Goal: Information Seeking & Learning: Understand process/instructions

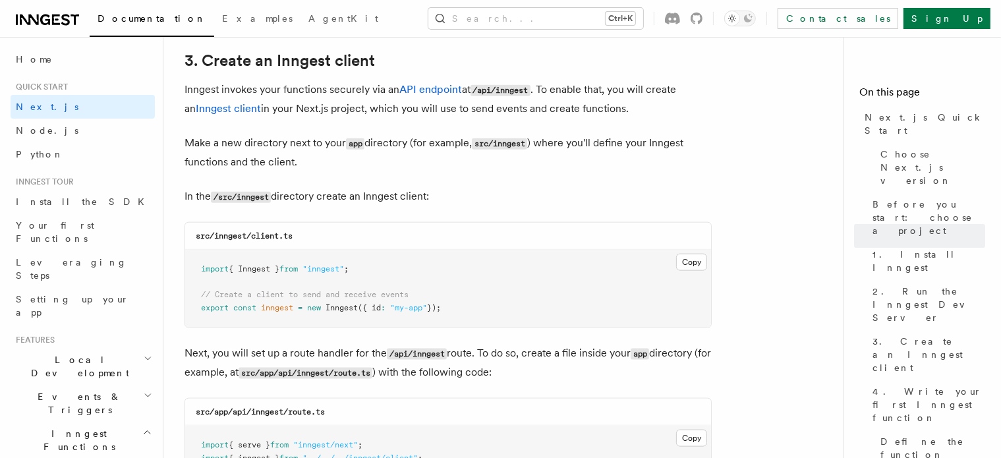
scroll to position [1551, 0]
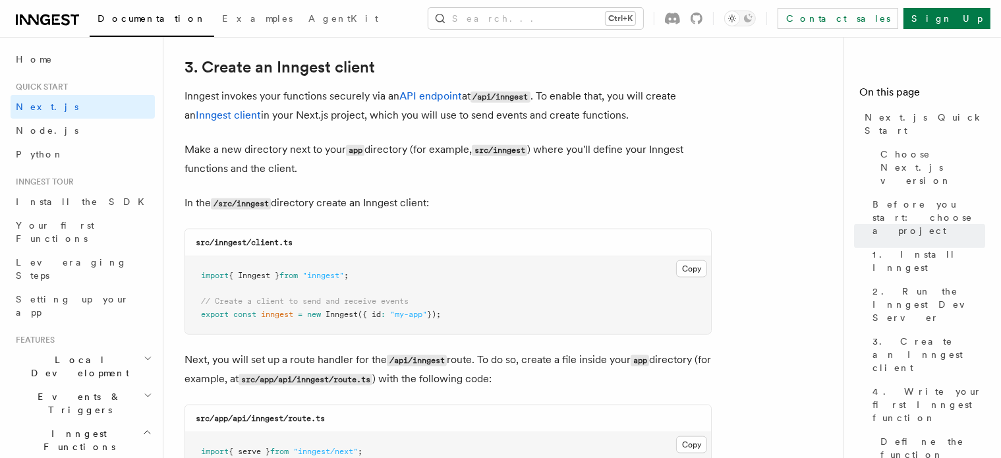
click at [239, 204] on code "/src/inngest" at bounding box center [241, 203] width 60 height 11
drag, startPoint x: 239, startPoint y: 204, endPoint x: 272, endPoint y: 199, distance: 33.4
click at [271, 199] on code "/src/inngest" at bounding box center [241, 203] width 60 height 11
copy code "inngest"
click at [688, 271] on button "Copy Copied" at bounding box center [691, 268] width 31 height 17
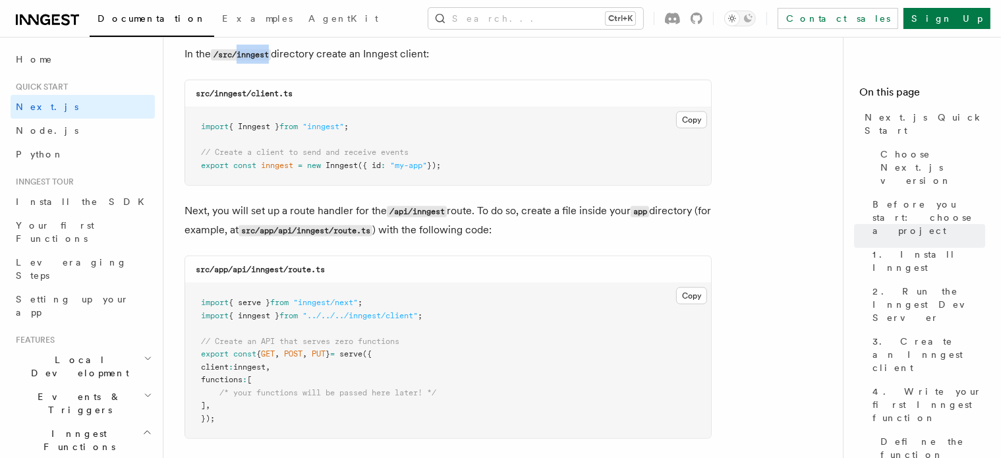
scroll to position [1701, 0]
click at [252, 268] on code "src/app/api/inngest/route.ts" at bounding box center [260, 268] width 129 height 9
drag, startPoint x: 252, startPoint y: 268, endPoint x: 285, endPoint y: 266, distance: 33.0
click at [285, 266] on code "src/app/api/inngest/route.ts" at bounding box center [260, 268] width 129 height 9
copy code "inngest"
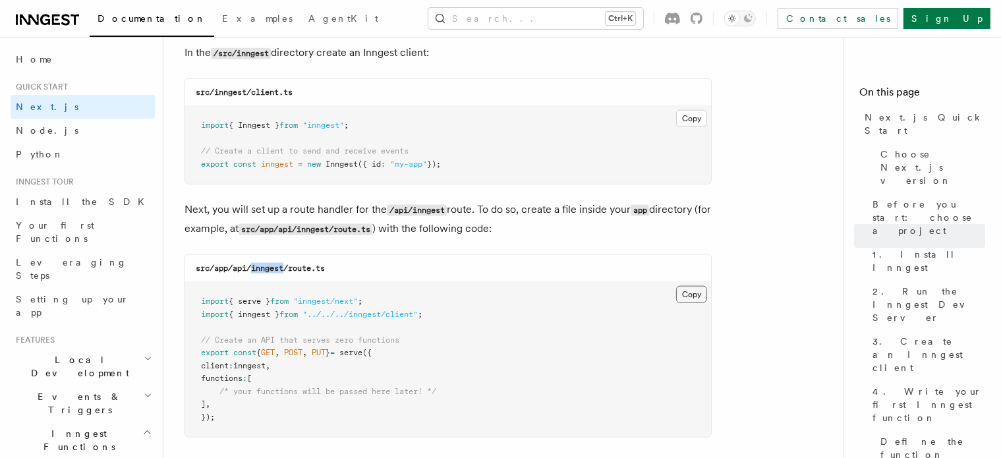
click at [688, 295] on button "Copy Copied" at bounding box center [691, 294] width 31 height 17
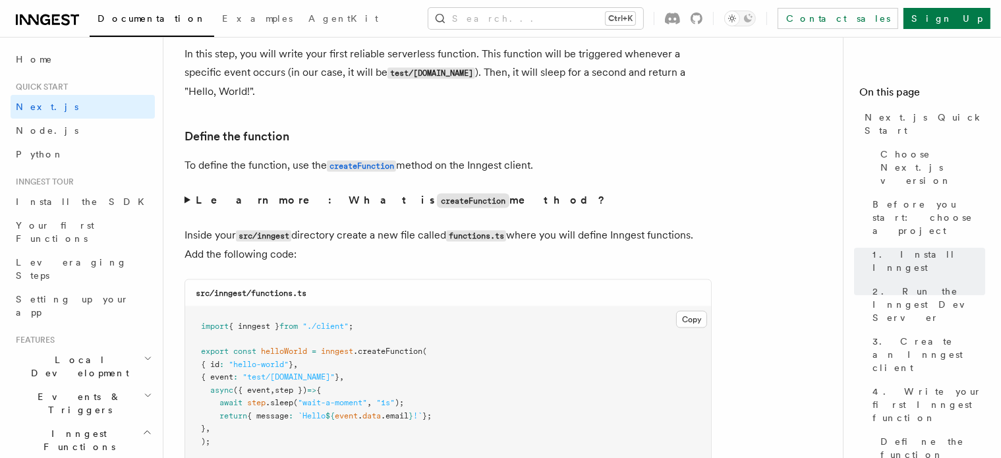
scroll to position [2166, 0]
click at [455, 237] on code "functions.ts" at bounding box center [476, 234] width 60 height 11
drag, startPoint x: 455, startPoint y: 237, endPoint x: 501, endPoint y: 235, distance: 45.5
click at [501, 235] on code "functions.ts" at bounding box center [476, 234] width 60 height 11
click at [454, 236] on code "functions.ts" at bounding box center [476, 234] width 60 height 11
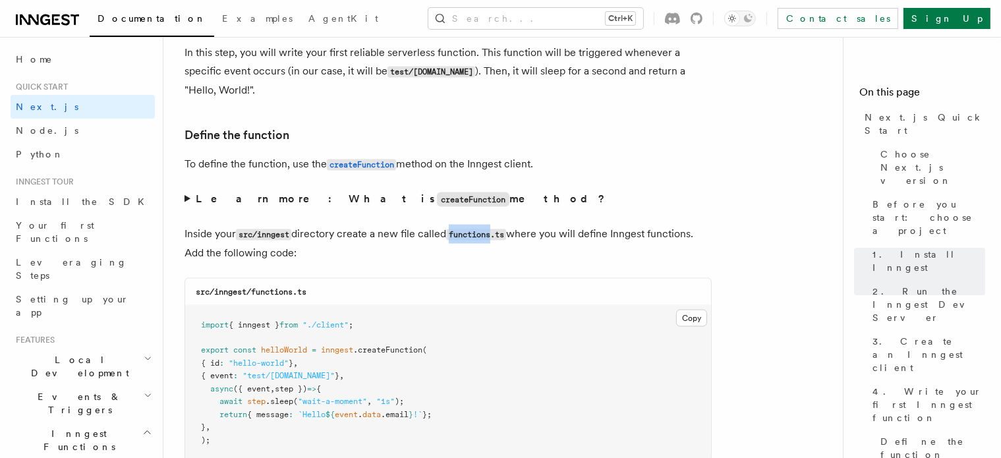
drag, startPoint x: 456, startPoint y: 236, endPoint x: 498, endPoint y: 237, distance: 42.2
click at [498, 237] on code "functions.ts" at bounding box center [476, 234] width 60 height 11
copy code "functions"
